Goal: Transaction & Acquisition: Purchase product/service

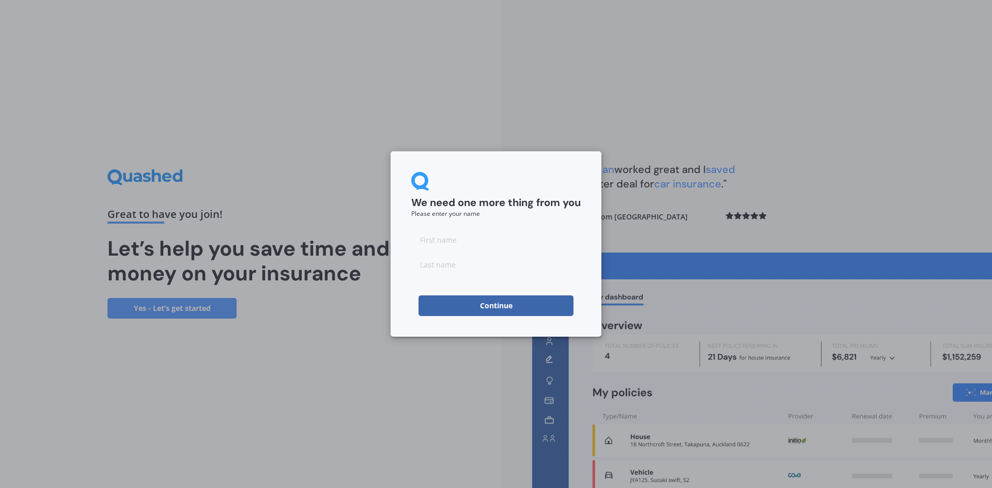
click at [445, 244] on input at bounding box center [496, 239] width 170 height 21
type input "[PERSON_NAME]"
click at [456, 269] on input at bounding box center [496, 264] width 170 height 21
type input "[PERSON_NAME]"
click at [486, 307] on button "Continue" at bounding box center [496, 306] width 155 height 21
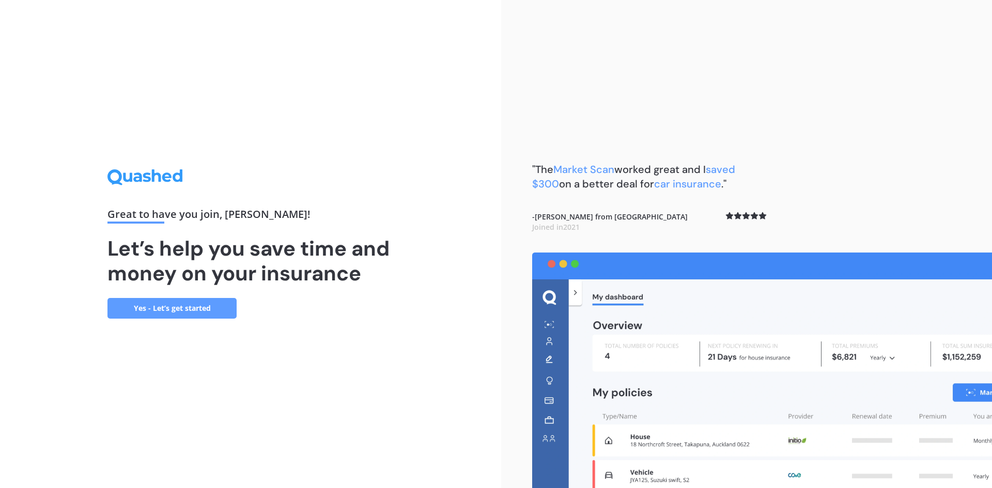
click at [194, 316] on link "Yes - Let’s get started" at bounding box center [172, 308] width 129 height 21
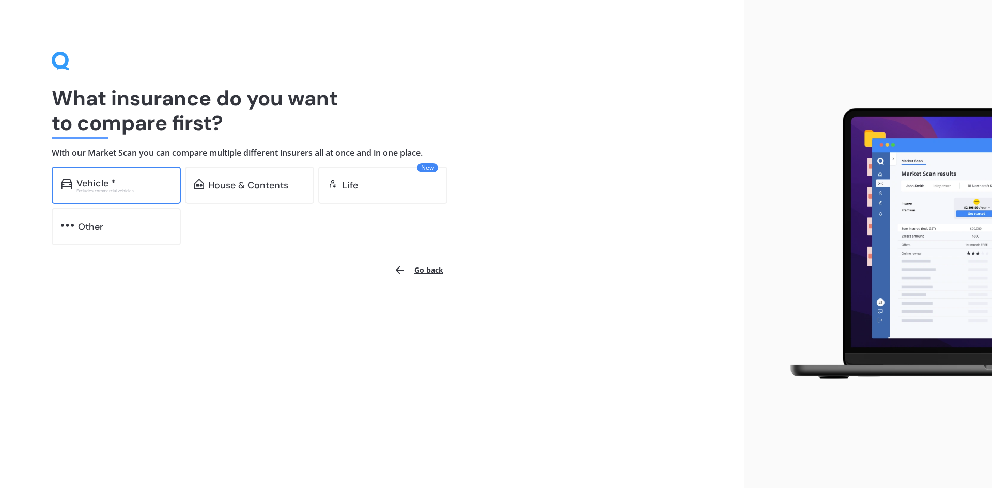
click at [124, 186] on div "Vehicle *" at bounding box center [123, 183] width 95 height 10
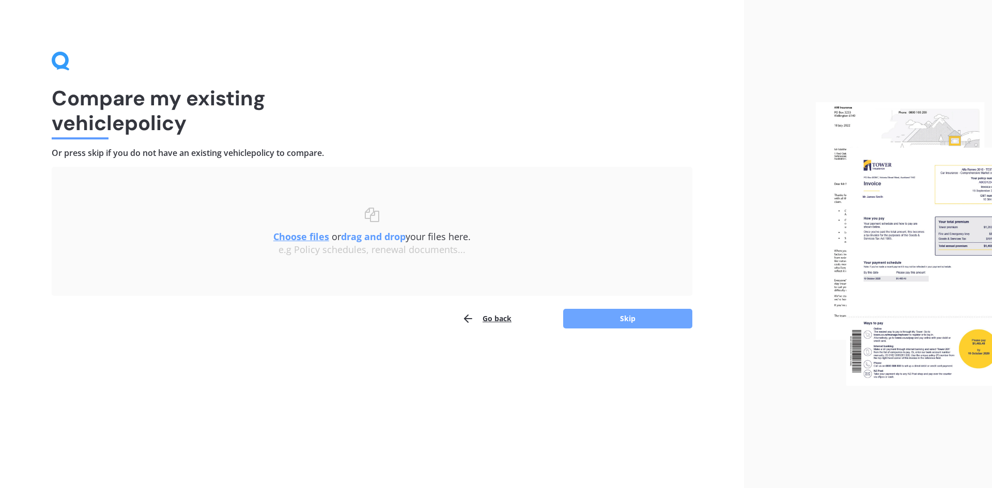
click at [608, 323] on button "Skip" at bounding box center [627, 319] width 129 height 20
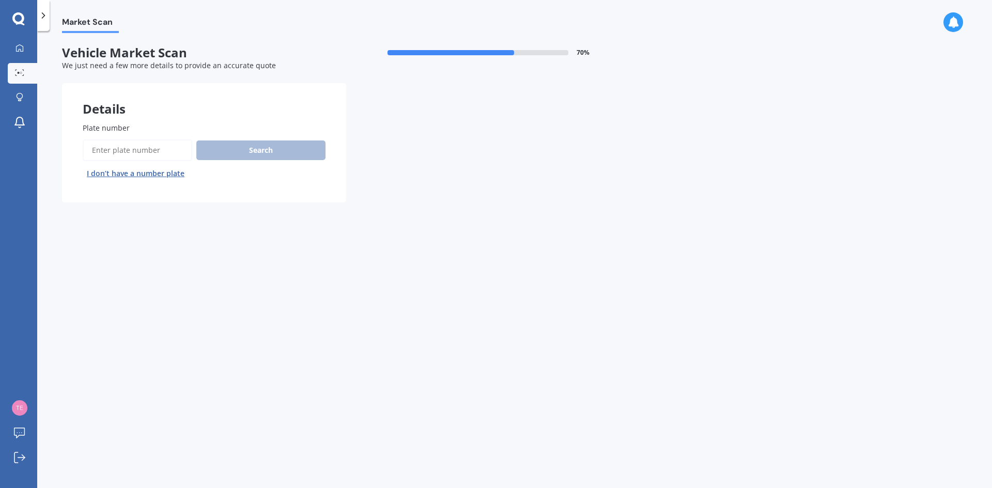
click at [140, 154] on input "Plate number" at bounding box center [138, 151] width 110 height 22
type input "LRP151"
click at [268, 150] on button "Search" at bounding box center [260, 151] width 129 height 20
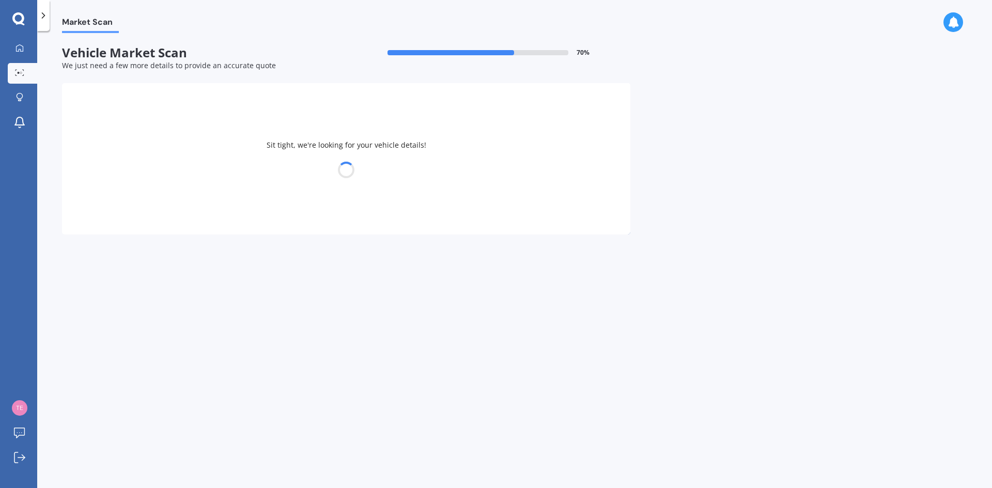
select select "KIA"
select select "SORENTO"
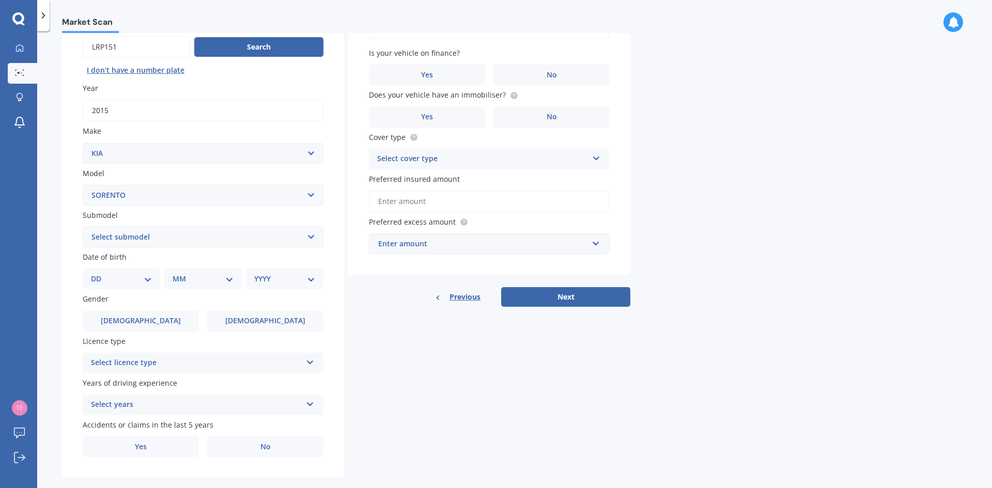
scroll to position [120, 0]
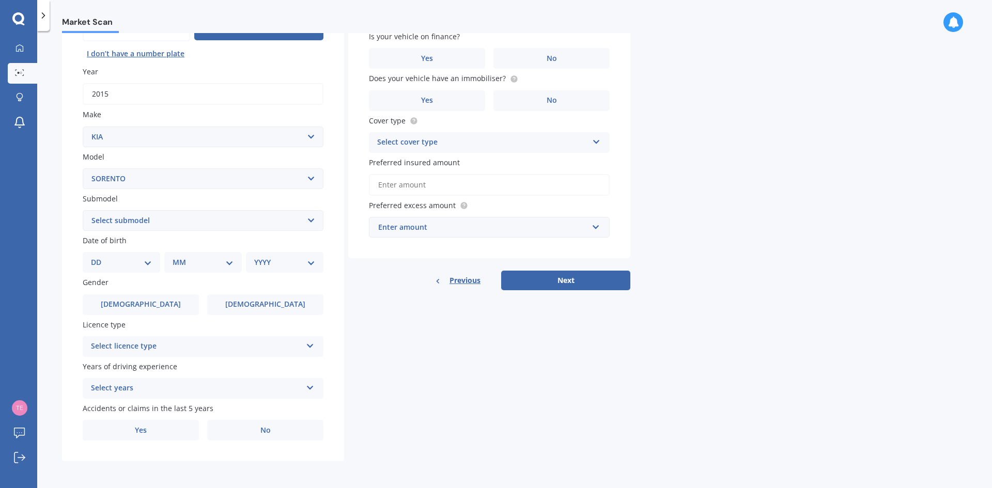
click at [225, 342] on div "Select licence type" at bounding box center [196, 347] width 211 height 12
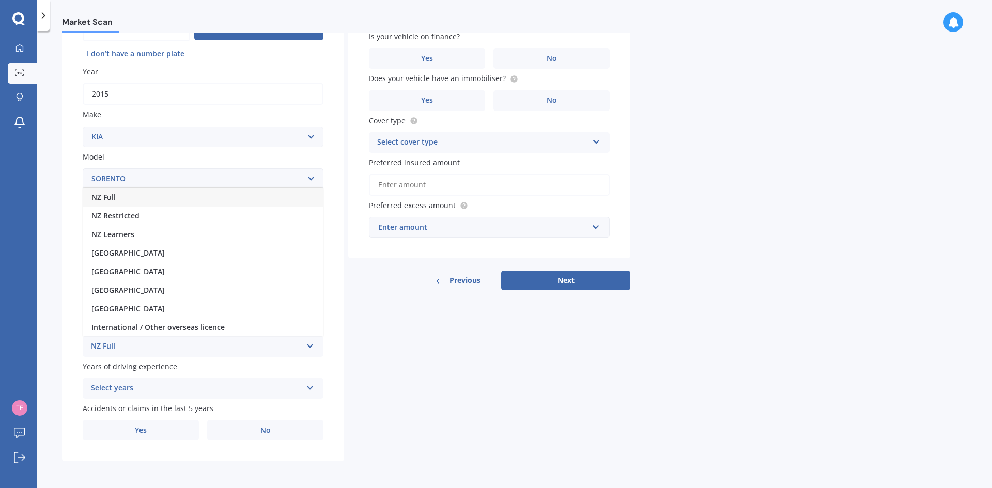
click at [173, 199] on div "NZ Full" at bounding box center [203, 197] width 240 height 19
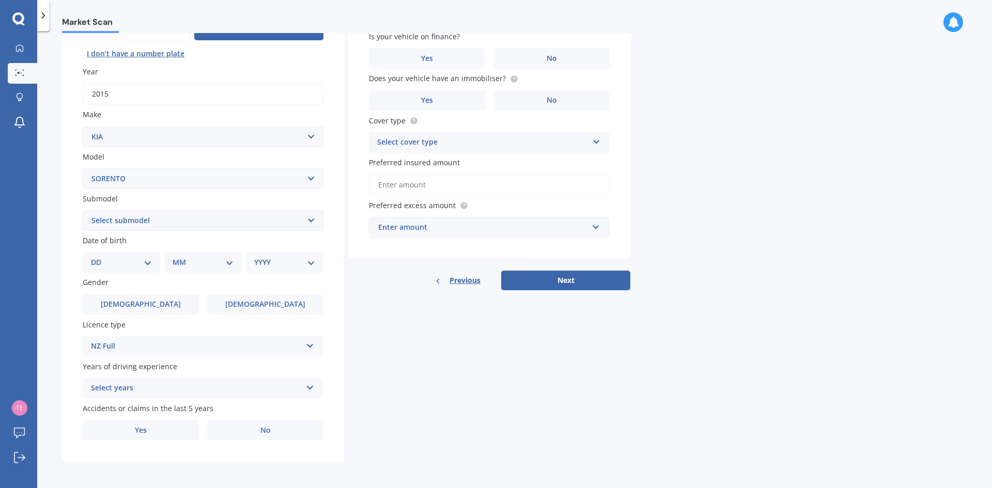
click at [259, 386] on div "Select years" at bounding box center [196, 388] width 211 height 12
click at [217, 295] on div "5 or more years" at bounding box center [203, 294] width 240 height 19
click at [151, 262] on select "DD 01 02 03 04 05 06 07 08 09 10 11 12 13 14 15 16 17 18 19 20 21 22 23 24 25 2…" at bounding box center [121, 262] width 61 height 11
select select "13"
click at [99, 257] on select "DD 01 02 03 04 05 06 07 08 09 10 11 12 13 14 15 16 17 18 19 20 21 22 23 24 25 2…" at bounding box center [121, 262] width 61 height 11
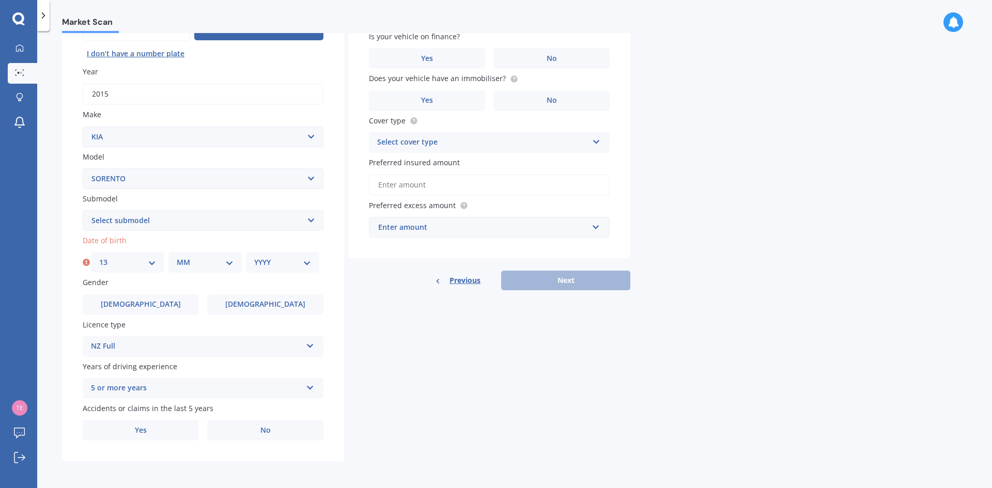
click at [232, 260] on select "MM 01 02 03 04 05 06 07 08 09 10 11 12" at bounding box center [205, 262] width 57 height 11
select select "01"
click at [177, 257] on select "MM 01 02 03 04 05 06 07 08 09 10 11 12" at bounding box center [205, 262] width 57 height 11
click at [300, 261] on select "YYYY 2025 2024 2023 2022 2021 2020 2019 2018 2017 2016 2015 2014 2013 2012 2011…" at bounding box center [282, 262] width 57 height 11
select select "1966"
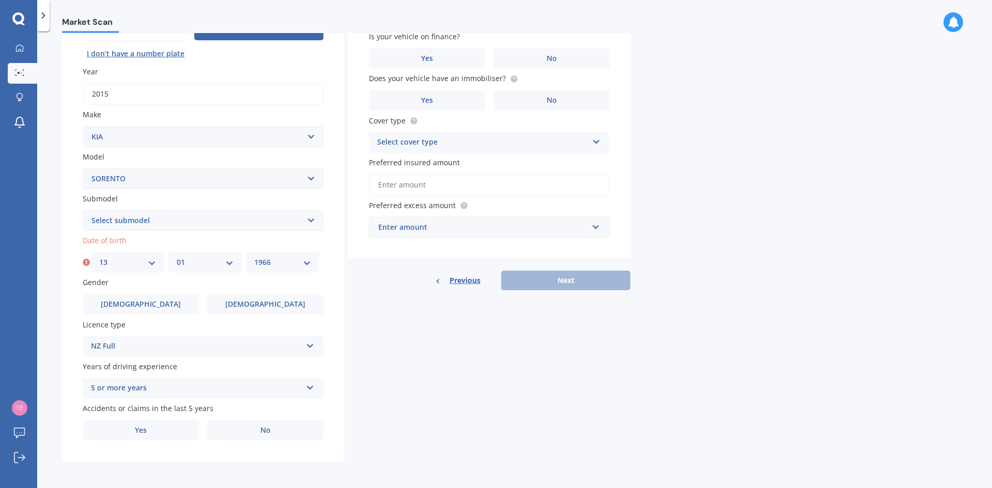
click at [254, 257] on select "YYYY 2025 2024 2023 2022 2021 2020 2019 2018 2017 2016 2015 2014 2013 2012 2011…" at bounding box center [282, 262] width 57 height 11
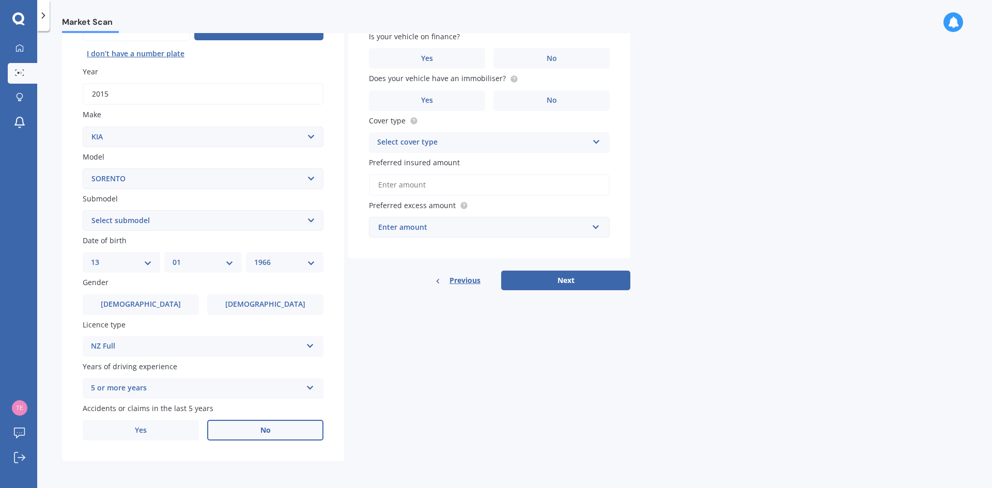
click at [249, 434] on label "No" at bounding box center [265, 430] width 116 height 21
click at [0, 0] on input "No" at bounding box center [0, 0] width 0 height 0
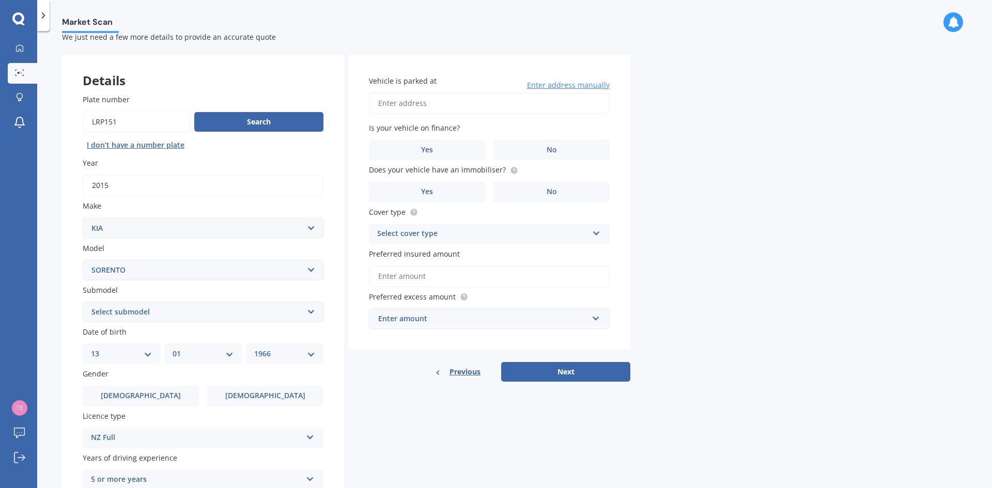
scroll to position [17, 0]
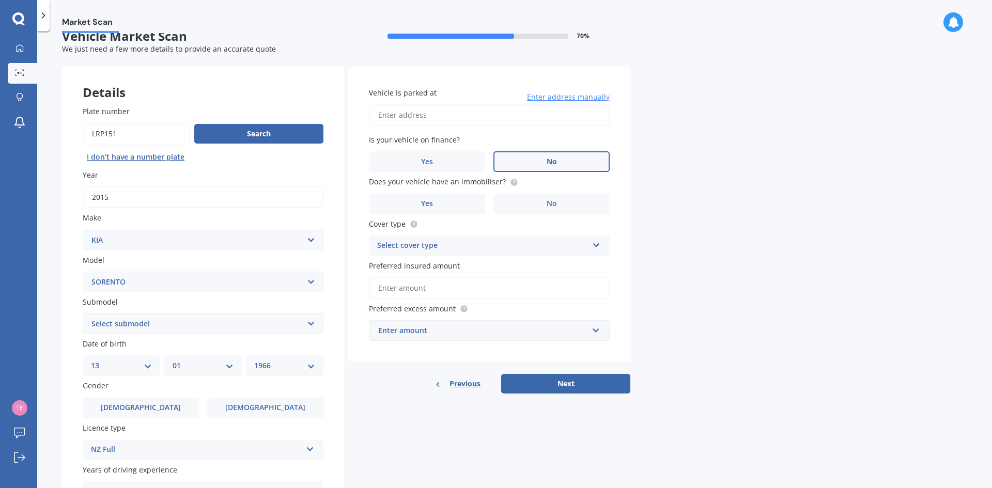
click at [556, 156] on label "No" at bounding box center [552, 161] width 116 height 21
click at [0, 0] on input "No" at bounding box center [0, 0] width 0 height 0
click at [448, 209] on label "Yes" at bounding box center [427, 204] width 116 height 21
click at [0, 0] on input "Yes" at bounding box center [0, 0] width 0 height 0
click at [492, 238] on div "Select cover type Comprehensive Third Party, Fire & Theft Third Party" at bounding box center [489, 246] width 241 height 21
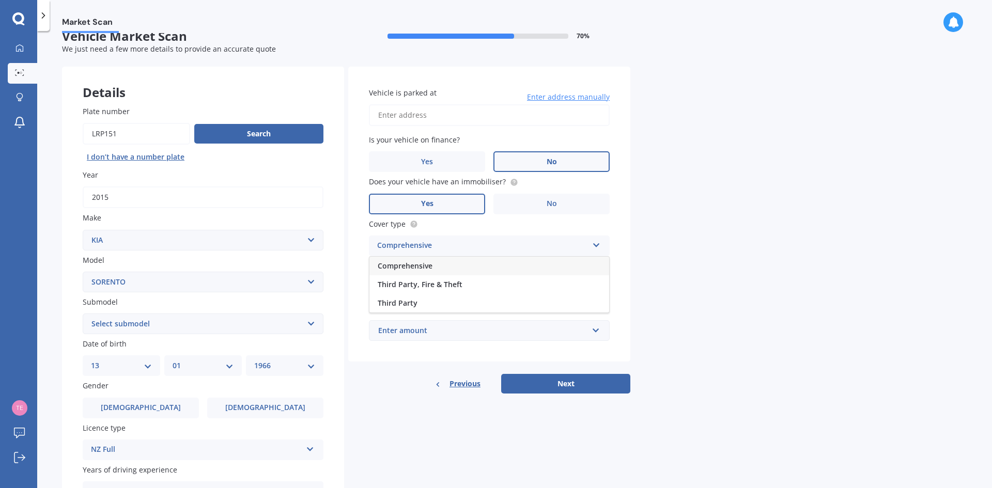
click at [495, 263] on div "Comprehensive" at bounding box center [490, 266] width 240 height 19
click at [553, 292] on input "Preferred insured amount" at bounding box center [489, 289] width 241 height 22
click at [464, 290] on input "Preferred insured amount" at bounding box center [489, 289] width 241 height 22
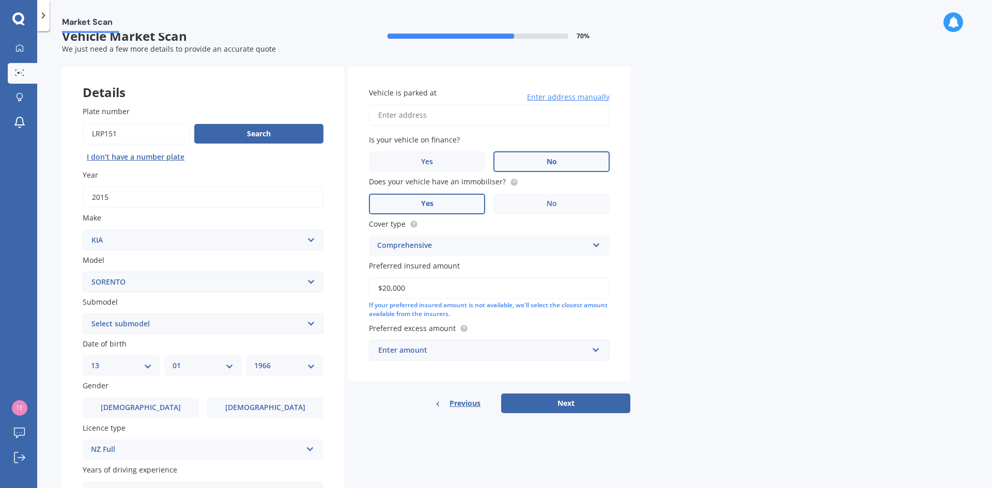
type input "$20,000"
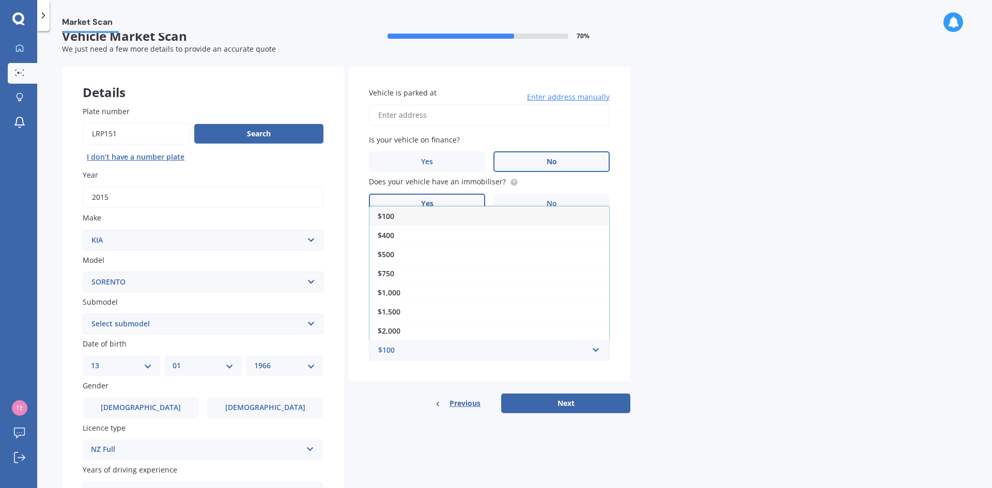
click at [762, 252] on div "Market Scan Vehicle Market Scan 70 % We just need a few more details to provide…" at bounding box center [514, 261] width 955 height 457
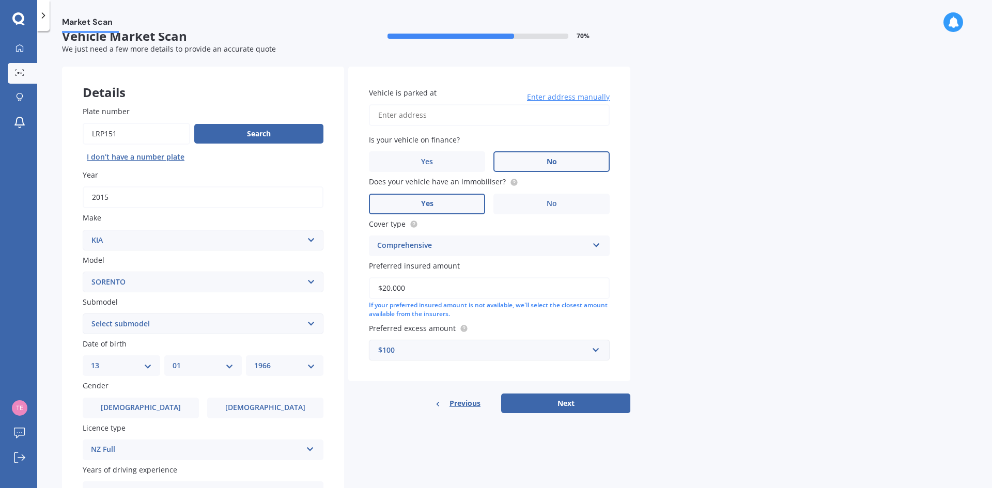
click at [517, 354] on div "$100" at bounding box center [483, 350] width 210 height 11
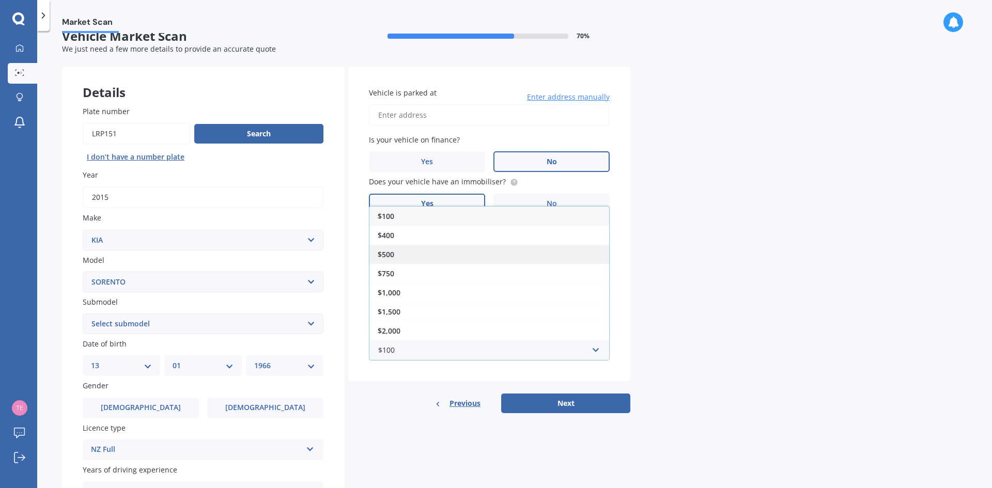
click at [450, 256] on div "$500" at bounding box center [490, 254] width 240 height 19
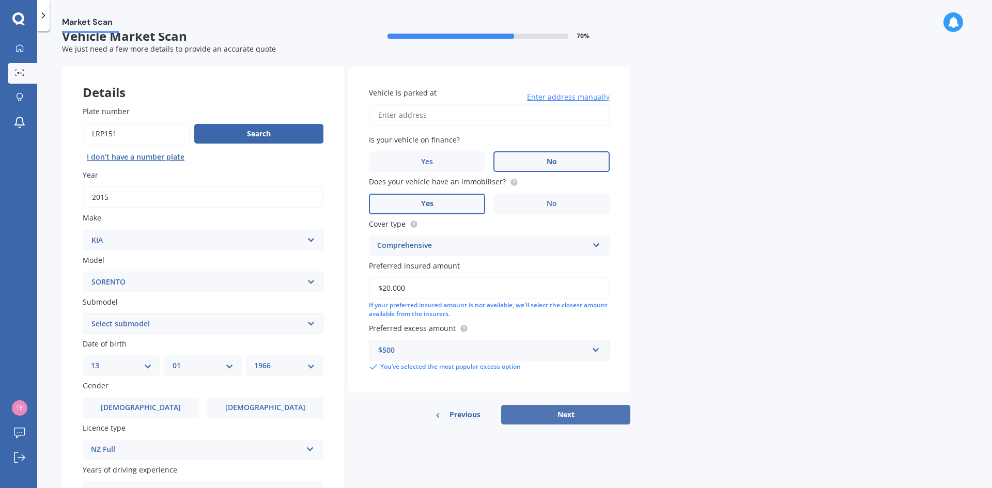
click at [580, 418] on button "Next" at bounding box center [565, 415] width 129 height 20
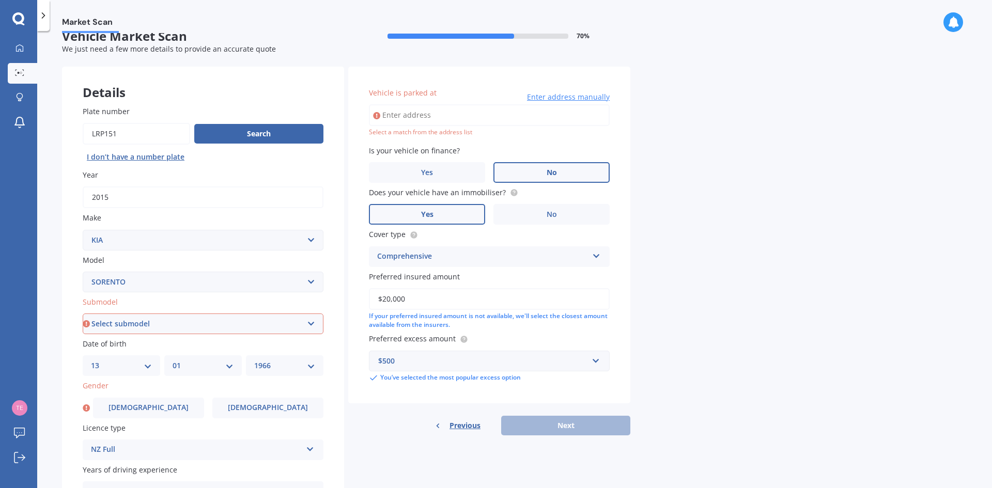
click at [457, 120] on input "Vehicle is parked at" at bounding box center [489, 115] width 241 height 22
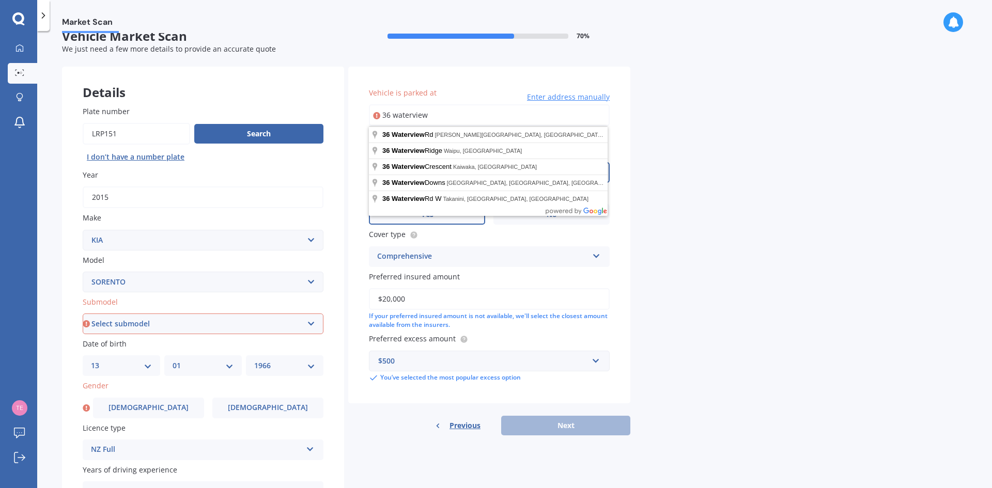
drag, startPoint x: 437, startPoint y: 117, endPoint x: 396, endPoint y: 115, distance: 40.4
click at [396, 115] on input "36 waterview" at bounding box center [489, 115] width 241 height 22
type input "[STREET_ADDRESS]"
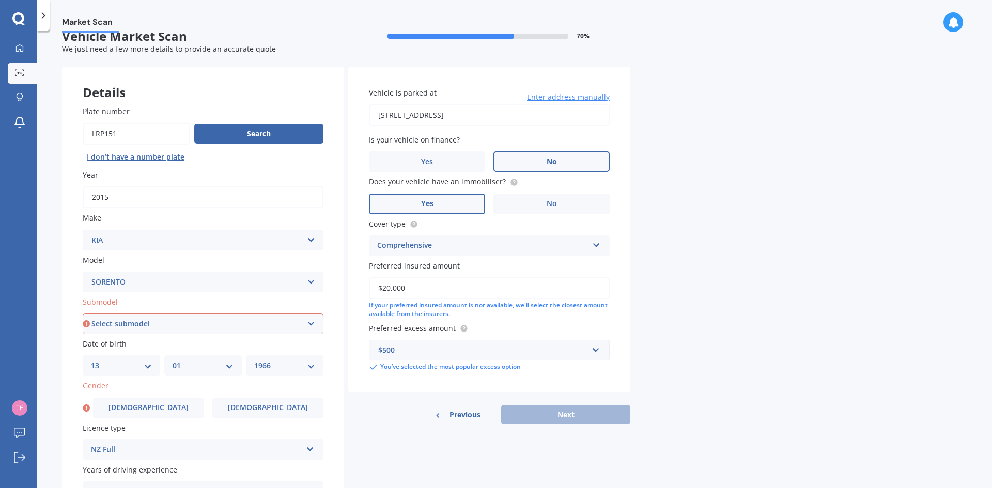
click at [234, 326] on select "Select submodel (All Other) 2.5 Diesel Turbo 4WD EX Turbo Diesel EX V6 HEV URBA…" at bounding box center [203, 324] width 241 height 21
click at [803, 178] on div "Market Scan Vehicle Market Scan 70 % We just need a few more details to provide…" at bounding box center [514, 261] width 955 height 457
click at [265, 326] on select "Select submodel (All Other) 2.5 Diesel Turbo 4WD EX Turbo Diesel EX V6 HEV URBA…" at bounding box center [203, 324] width 241 height 21
select select "2.5 DIESEL TURBO 4WD"
click at [83, 314] on select "Select submodel (All Other) 2.5 Diesel Turbo 4WD EX Turbo Diesel EX V6 HEV URBA…" at bounding box center [203, 324] width 241 height 21
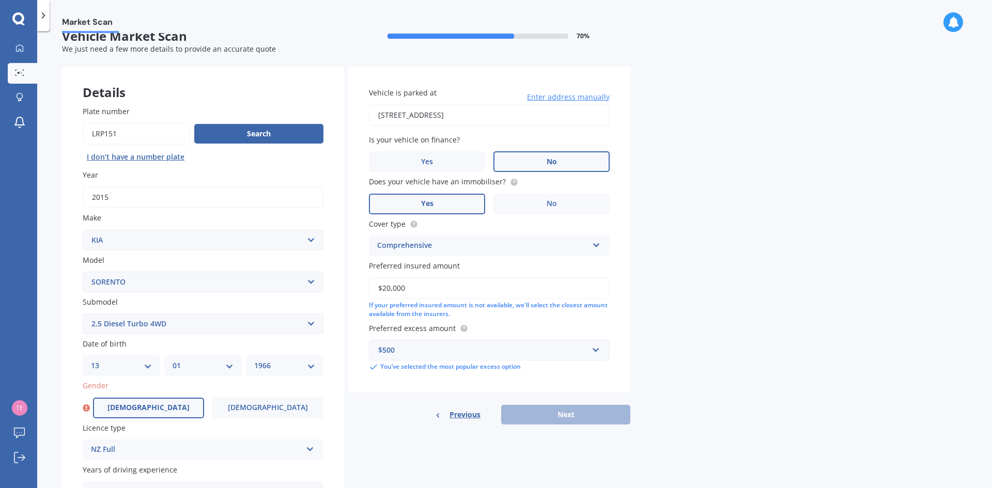
click at [157, 413] on label "[DEMOGRAPHIC_DATA]" at bounding box center [148, 408] width 111 height 21
click at [0, 0] on input "[DEMOGRAPHIC_DATA]" at bounding box center [0, 0] width 0 height 0
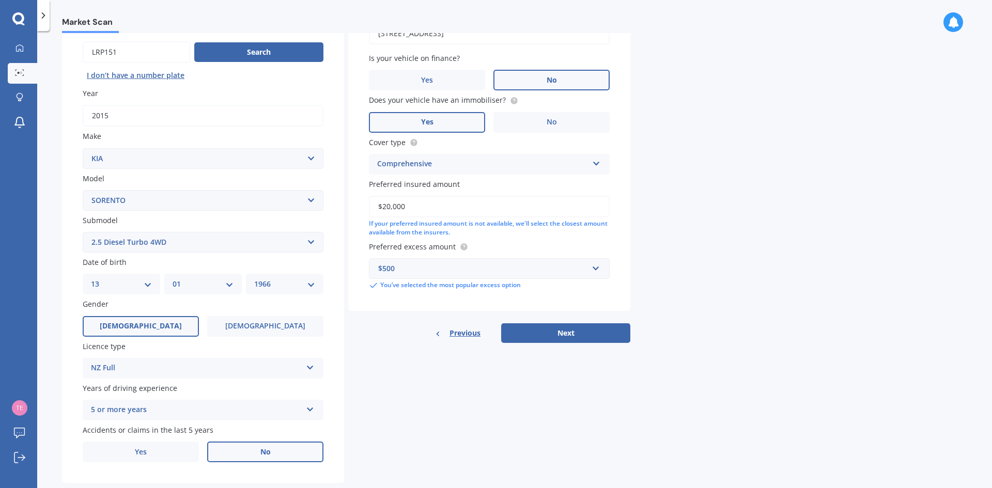
scroll to position [120, 0]
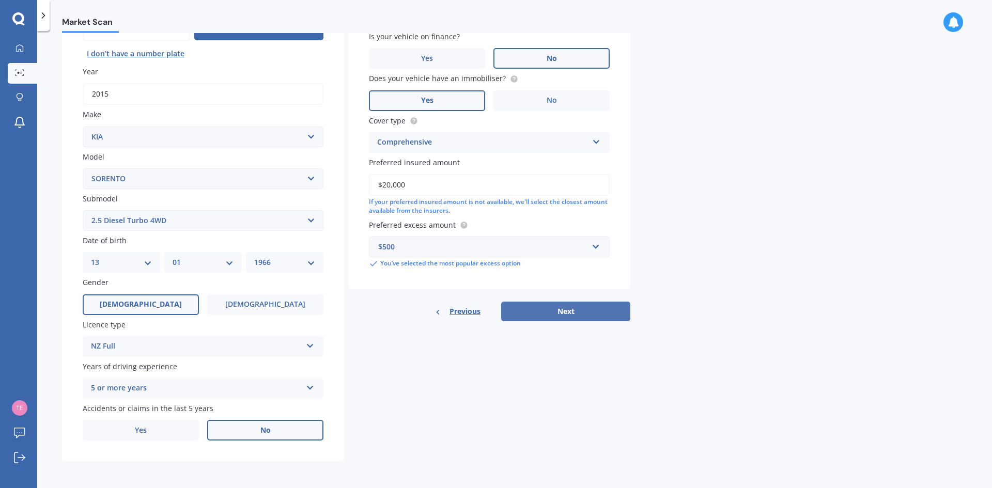
click at [586, 311] on button "Next" at bounding box center [565, 312] width 129 height 20
select select "13"
select select "01"
select select "1966"
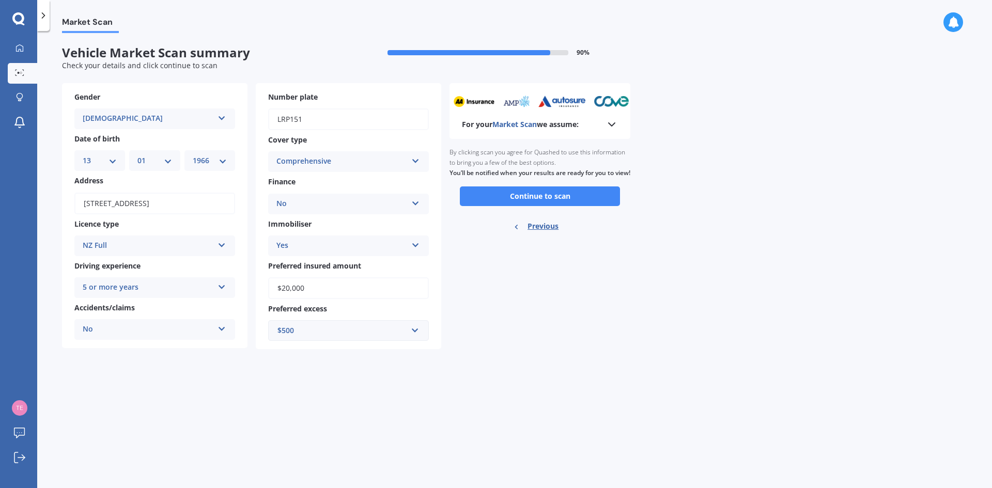
scroll to position [0, 0]
click at [545, 205] on button "Continue to scan" at bounding box center [540, 197] width 160 height 20
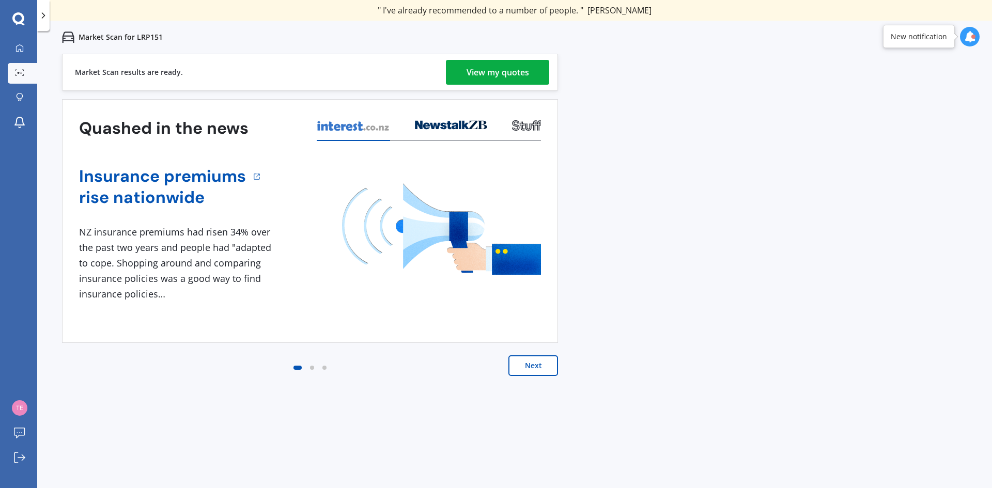
click at [503, 69] on div "View my quotes" at bounding box center [498, 72] width 63 height 25
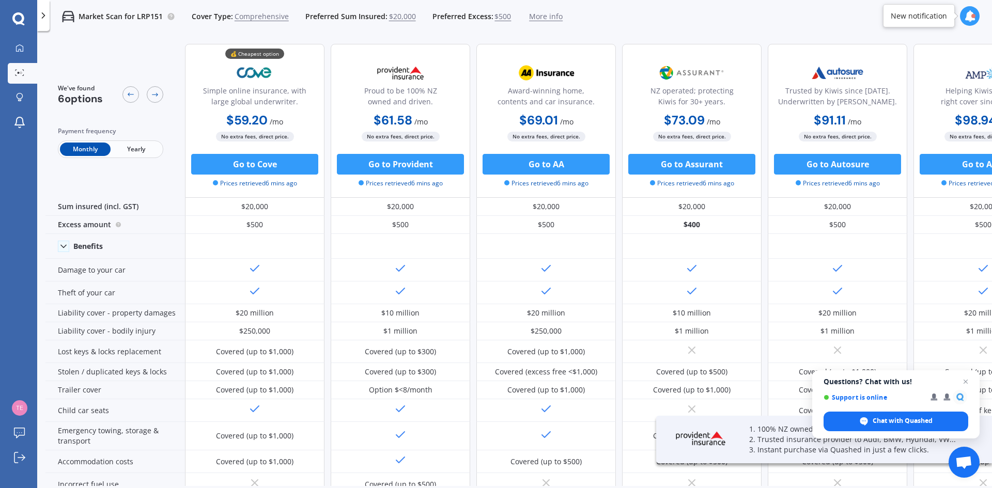
click at [122, 150] on span "Yearly" at bounding box center [136, 149] width 51 height 13
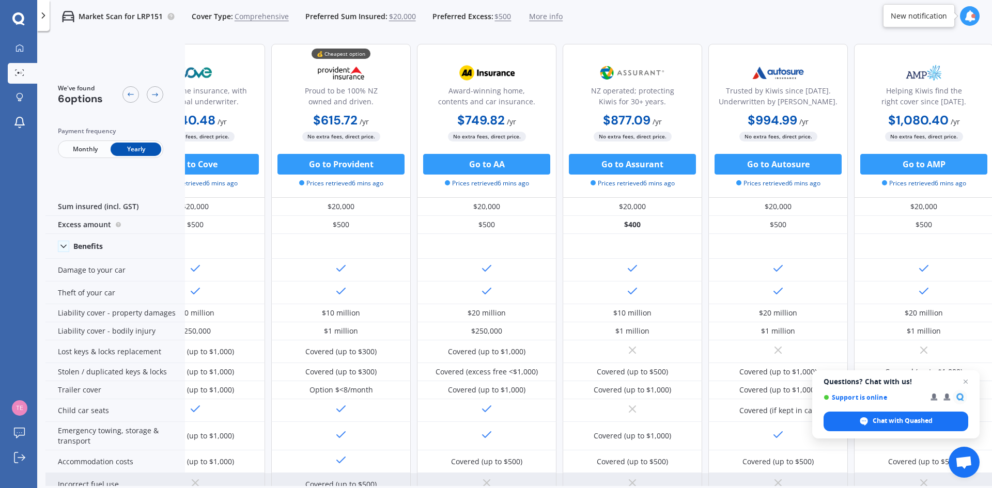
scroll to position [0, 66]
